Goal: Information Seeking & Learning: Find specific fact

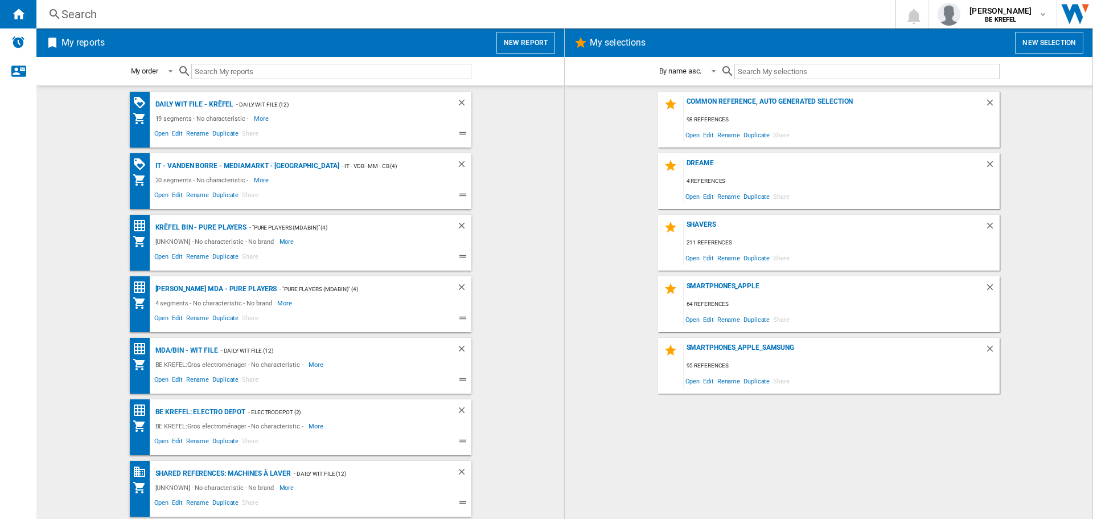
click at [88, 12] on div "Search" at bounding box center [463, 14] width 804 height 16
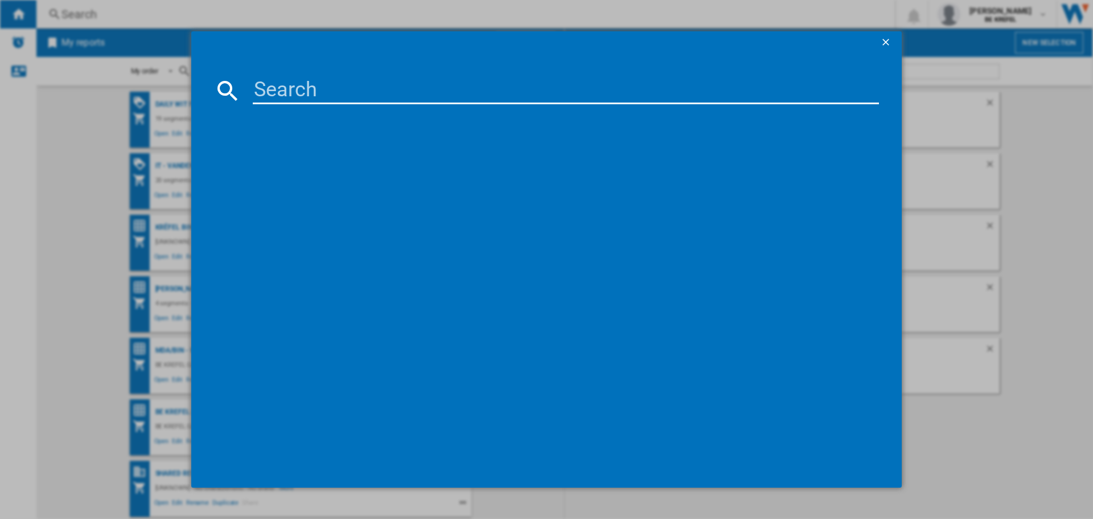
click at [309, 89] on input at bounding box center [566, 90] width 626 height 27
paste input "41008381"
type input "41008381"
click at [365, 155] on div "SAMSUNG ODYSSEY G5 C34G55TWWP NOIR 34"" at bounding box center [552, 164] width 647 height 18
click at [420, 165] on div "SAMSUNG ODYSSEY G5 C34G55TWWP NOIR 34"" at bounding box center [554, 163] width 615 height 11
